Goal: Navigation & Orientation: Understand site structure

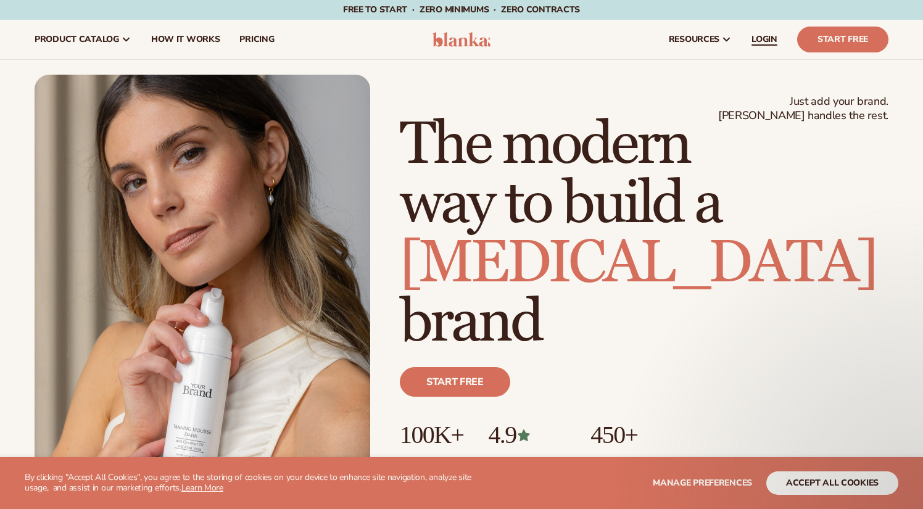
click at [767, 38] on span "LOGIN" at bounding box center [764, 40] width 26 height 10
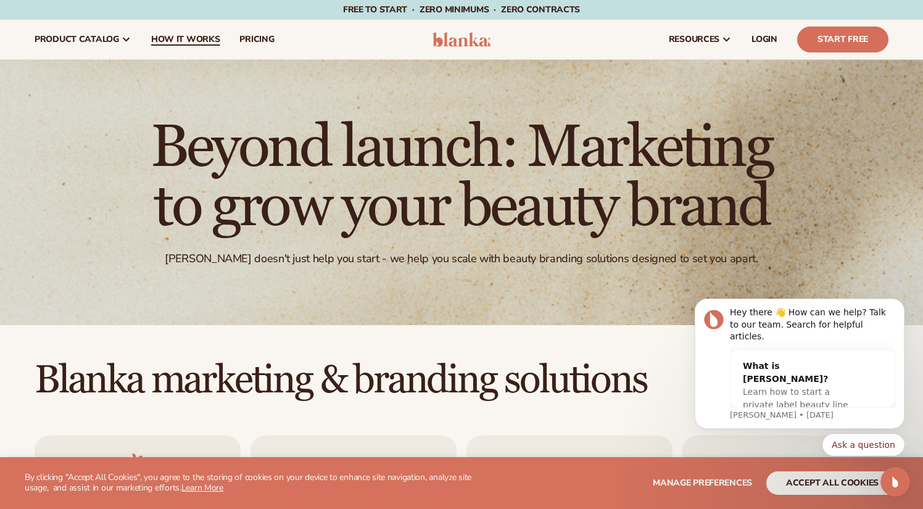
click at [191, 38] on span "How It Works" at bounding box center [185, 40] width 69 height 10
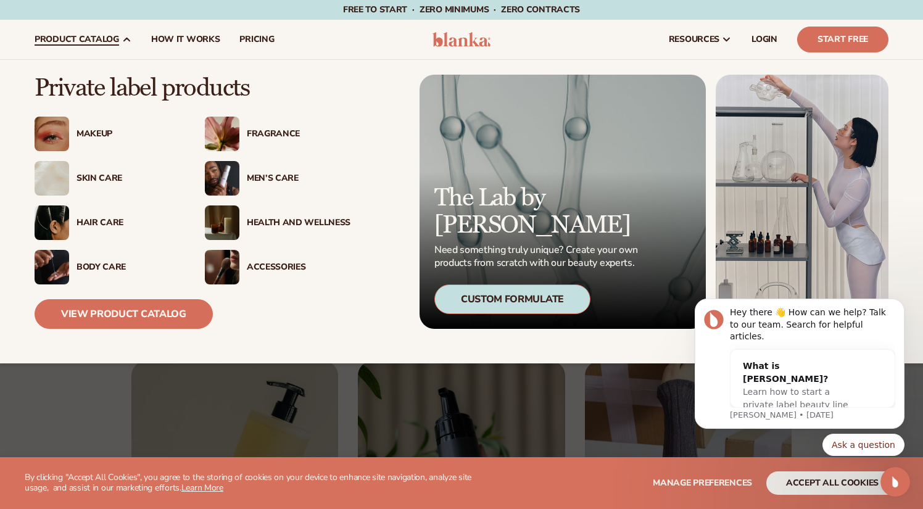
click at [93, 41] on span "product catalog" at bounding box center [77, 40] width 85 height 10
